Goal: Navigation & Orientation: Find specific page/section

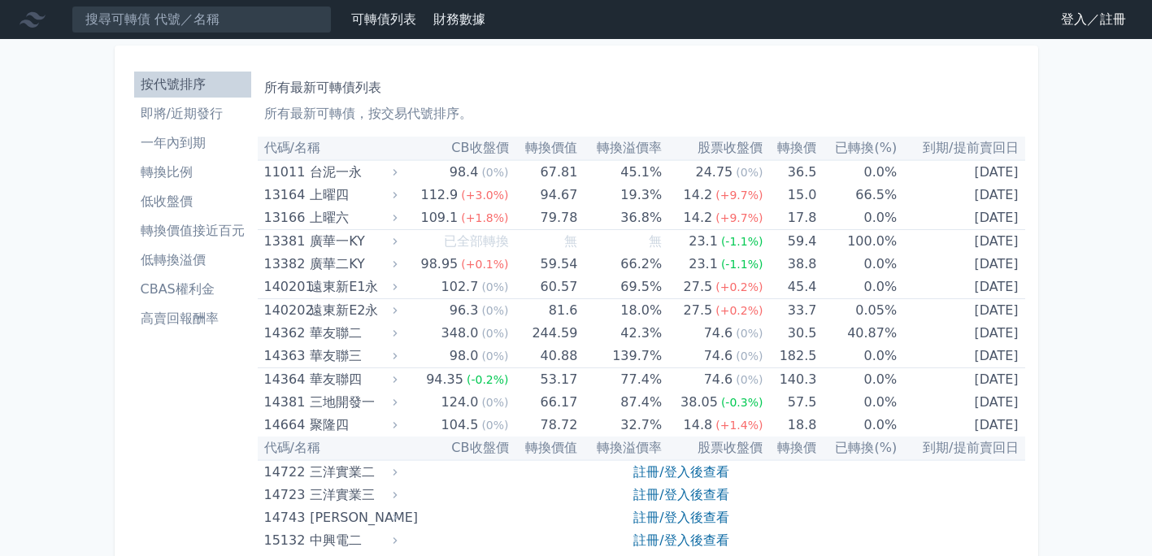
click at [1065, 15] on link "登入／註冊" at bounding box center [1093, 20] width 91 height 26
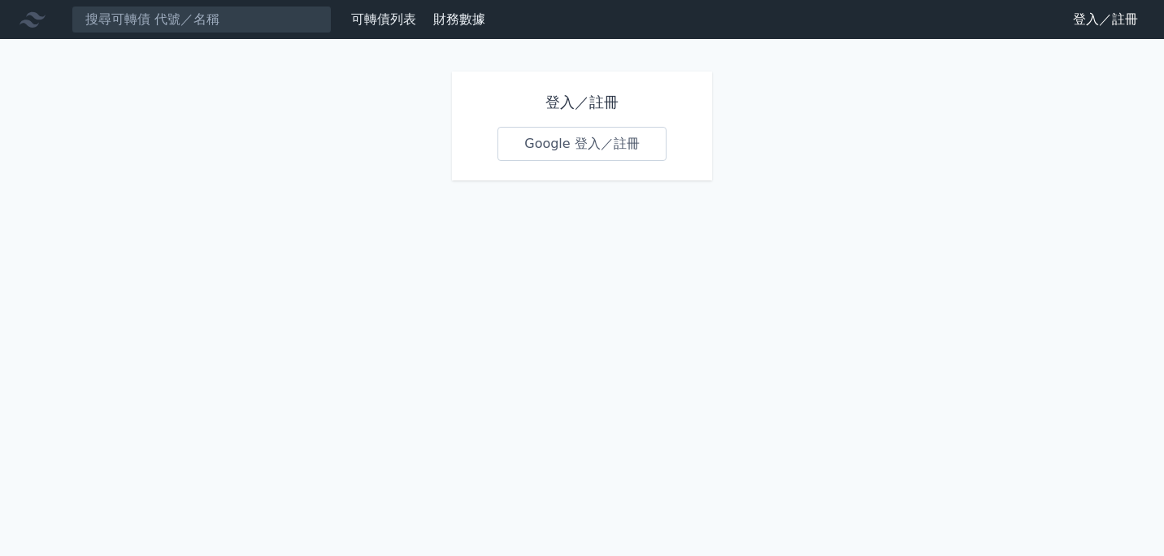
click at [528, 148] on link "Google 登入／註冊" at bounding box center [581, 144] width 169 height 34
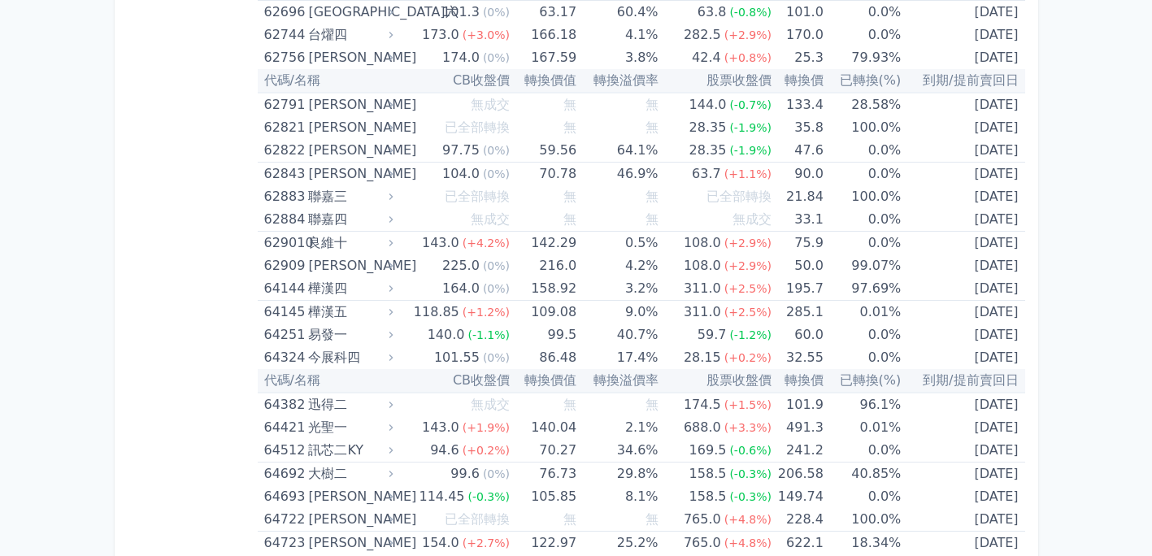
scroll to position [6909, 0]
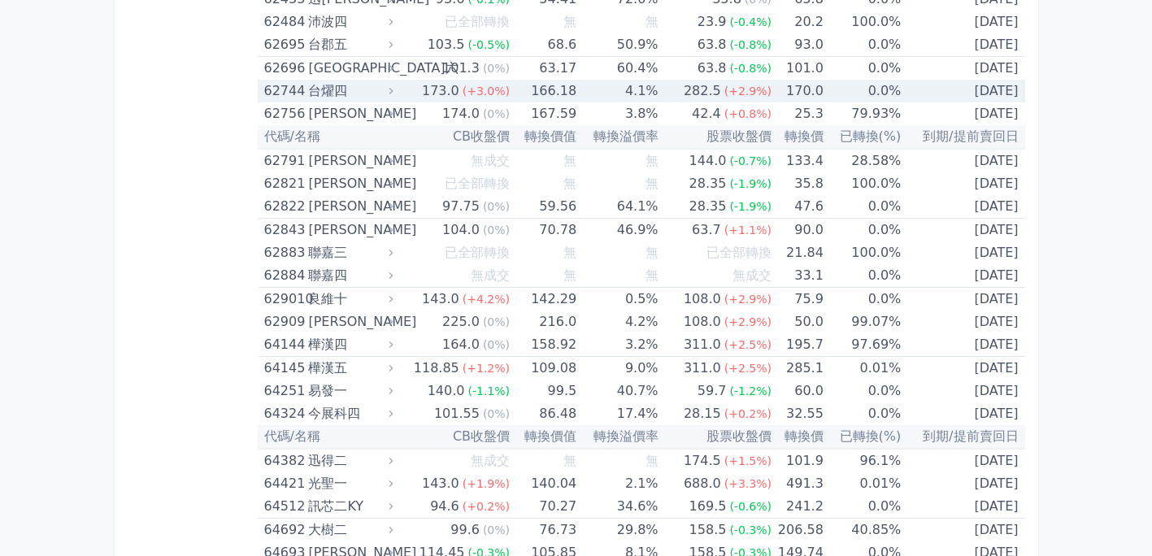
click at [288, 89] on div "62744" at bounding box center [284, 91] width 41 height 23
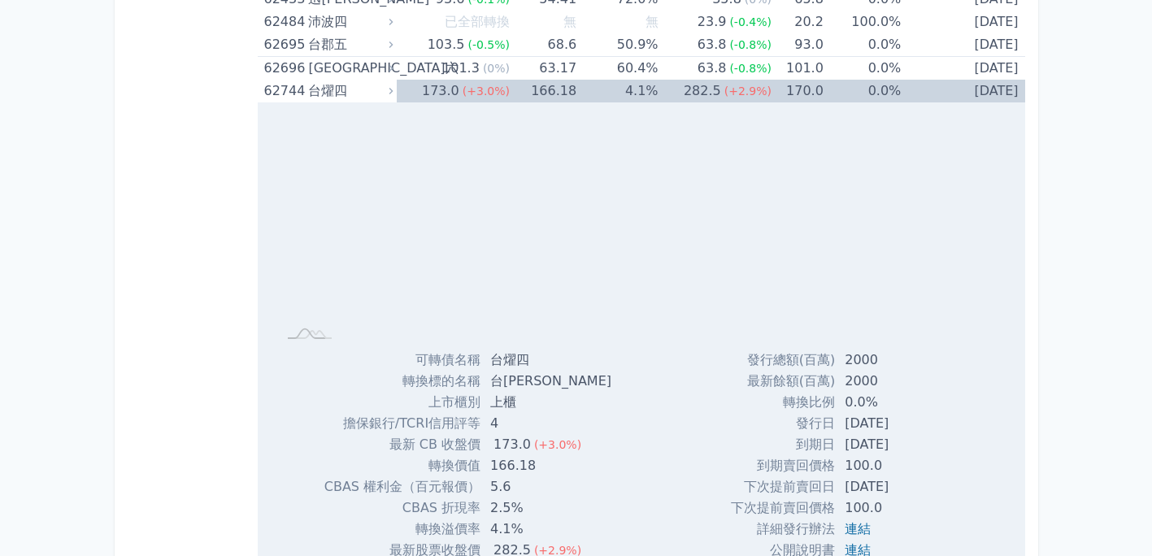
scroll to position [7071, 0]
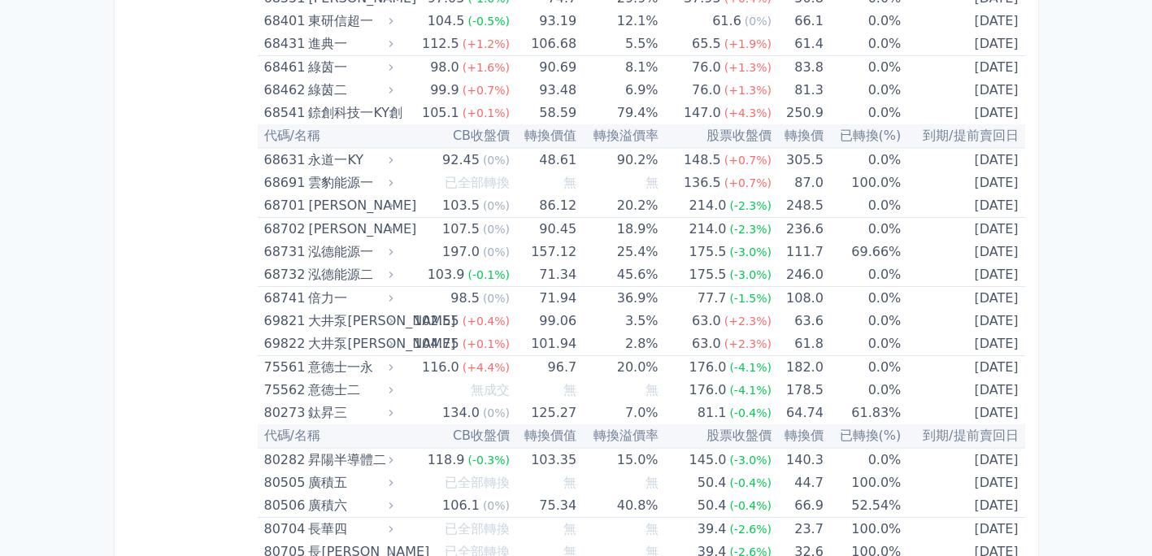
scroll to position [9172, 0]
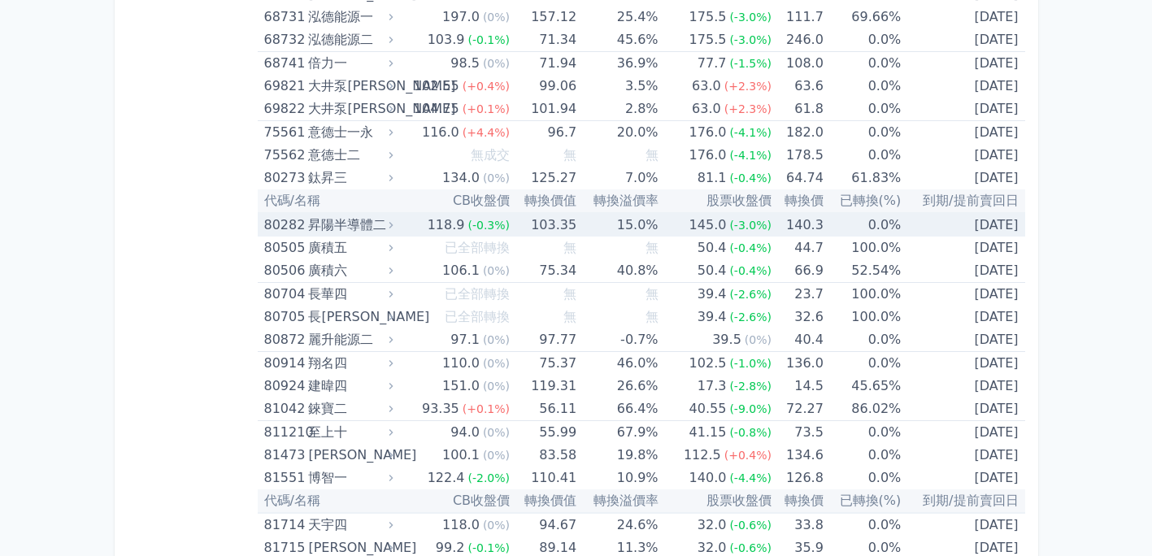
click at [260, 221] on td "80282 昇陽半導體二" at bounding box center [327, 225] width 139 height 24
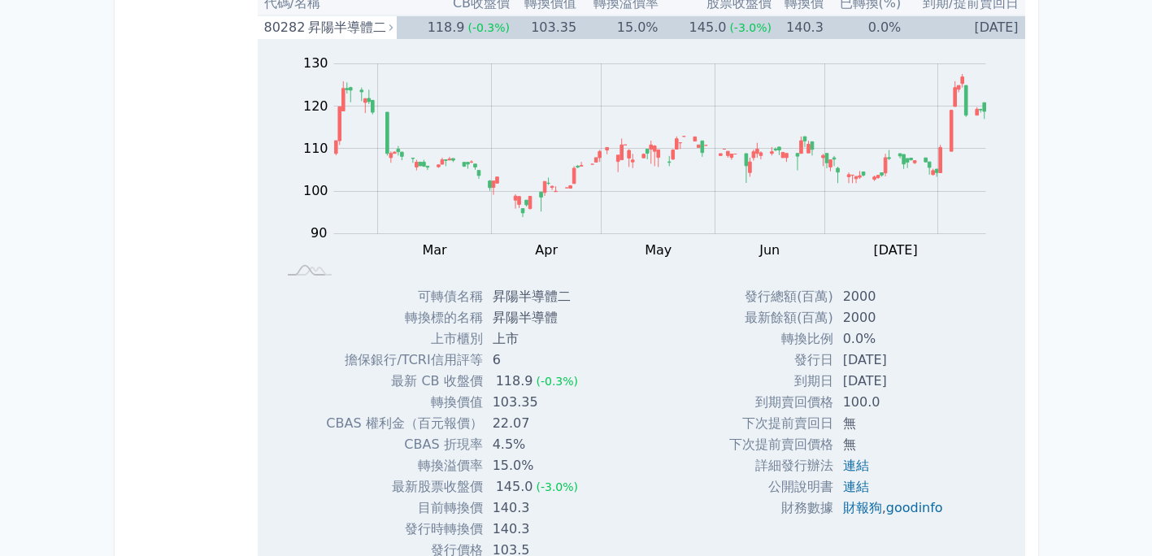
scroll to position [9497, 0]
